Goal: Find contact information: Find contact information

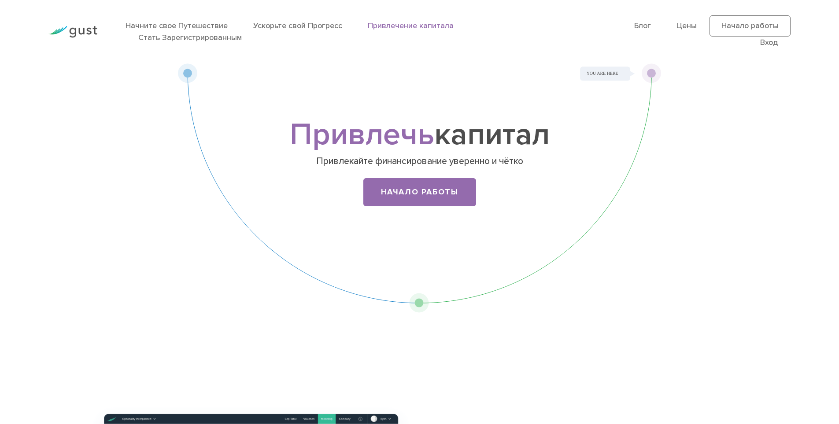
click at [190, 243] on div "Привлечь капитал Привлекайте финансирование уверенно и чётко Начало работы" at bounding box center [419, 188] width 483 height 250
click at [420, 176] on div "Привлечь капитал Привлекайте финансирование уверенно и чётко Начало работы" at bounding box center [420, 169] width 348 height 96
click at [420, 185] on link "Начало работы" at bounding box center [419, 192] width 113 height 28
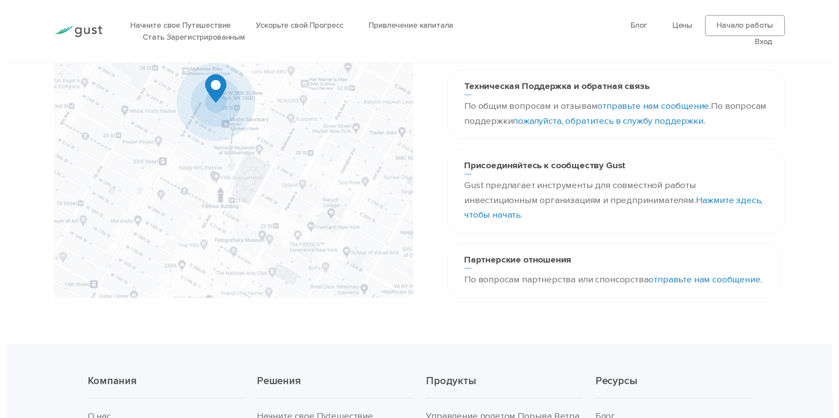
scroll to position [162, 0]
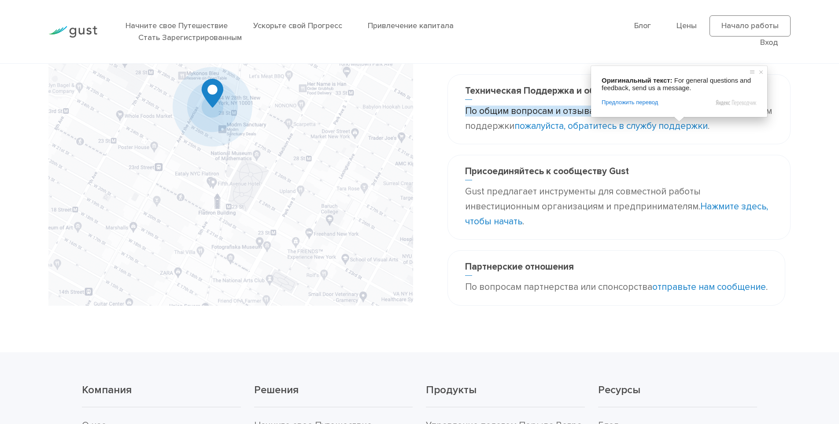
click at [668, 117] on ya-tr-span "отправьте нам сообщение" at bounding box center [657, 111] width 114 height 11
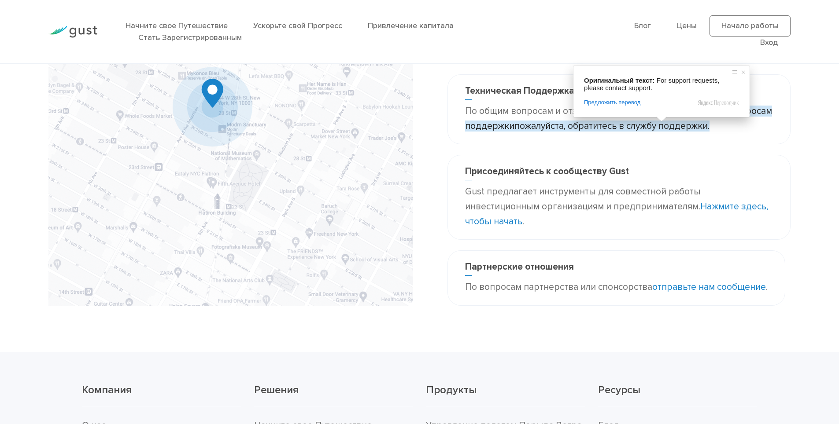
click at [658, 132] on ya-tr-span "пожалуйста, обратитесь в службу поддержки" at bounding box center [610, 126] width 193 height 11
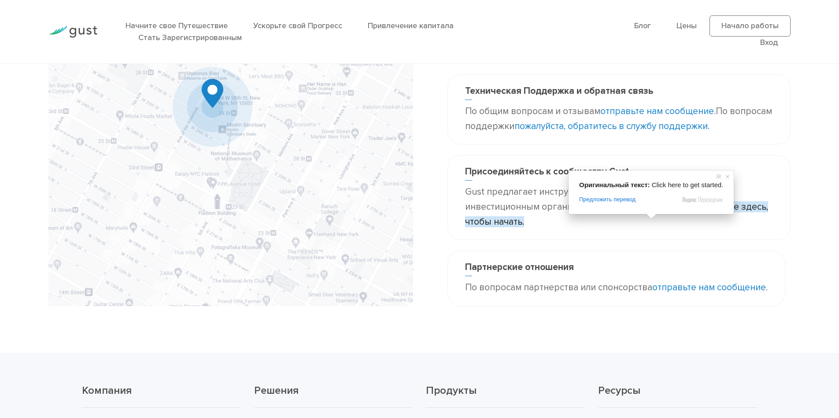
click at [652, 222] on ya-tr-span "Нажмите здесь, чтобы начать" at bounding box center [616, 214] width 303 height 26
